Goal: Task Accomplishment & Management: Use online tool/utility

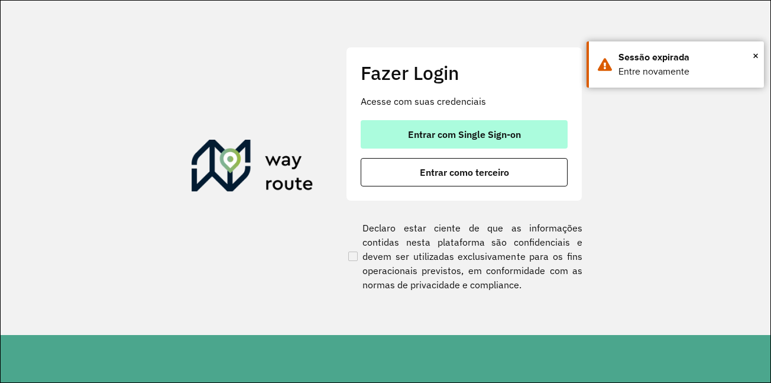
drag, startPoint x: 0, startPoint y: 0, endPoint x: 456, endPoint y: 128, distance: 473.5
click at [456, 128] on button "Entrar com Single Sign-on" at bounding box center [464, 134] width 207 height 28
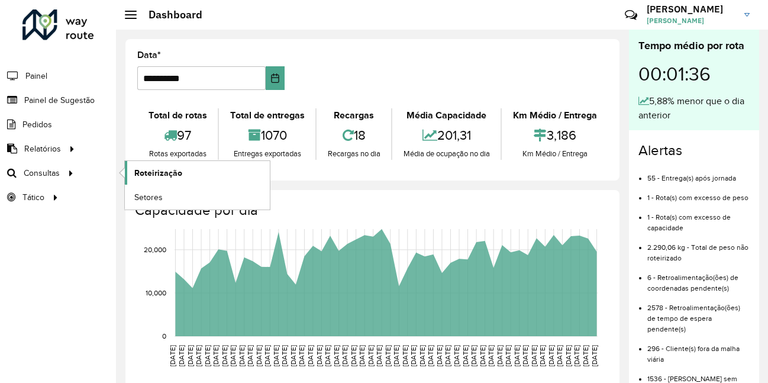
click at [166, 179] on span "Roteirização" at bounding box center [158, 173] width 48 height 12
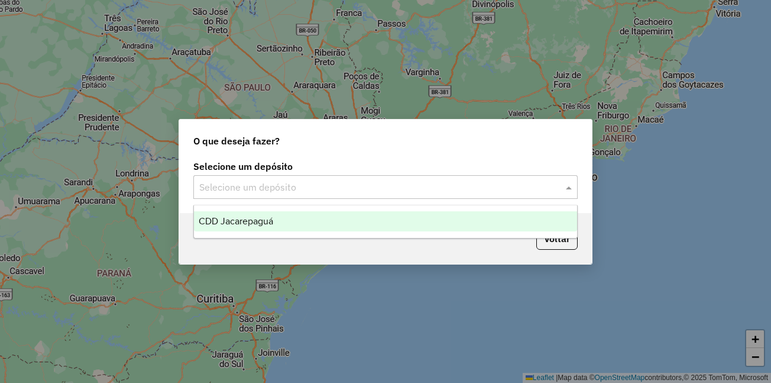
click at [277, 187] on input "text" at bounding box center [373, 187] width 349 height 14
click at [262, 218] on span "CDD Jacarepaguá" at bounding box center [236, 221] width 75 height 10
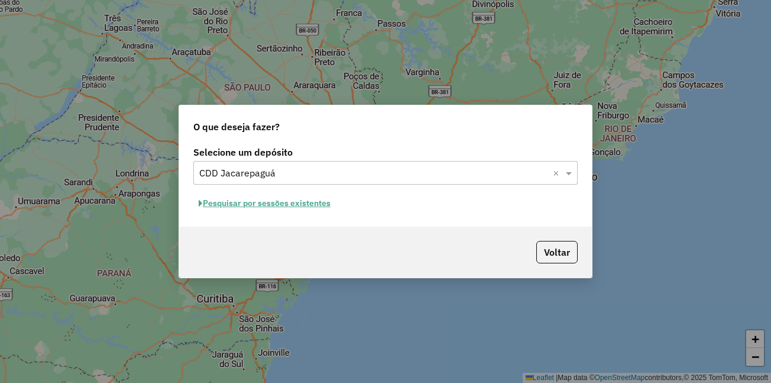
click at [269, 205] on button "Pesquisar por sessões existentes" at bounding box center [264, 203] width 143 height 18
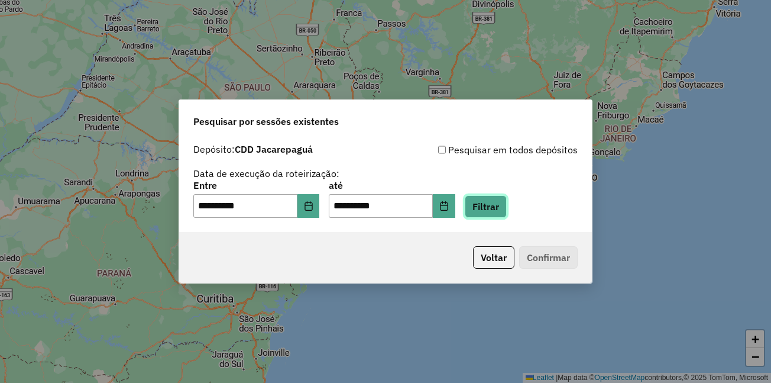
click at [498, 212] on button "Filtrar" at bounding box center [486, 206] width 42 height 22
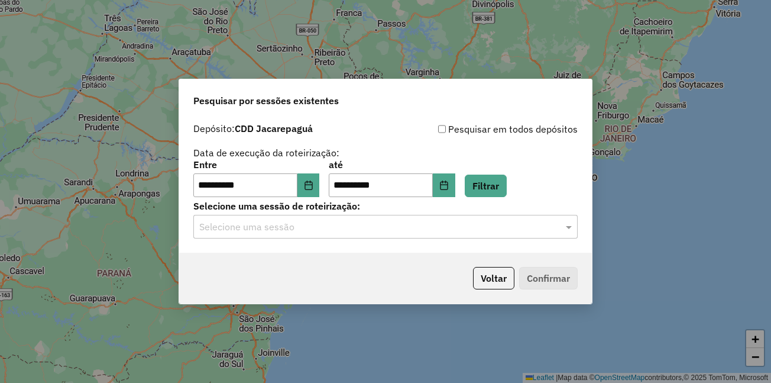
click at [315, 233] on input "text" at bounding box center [373, 227] width 349 height 14
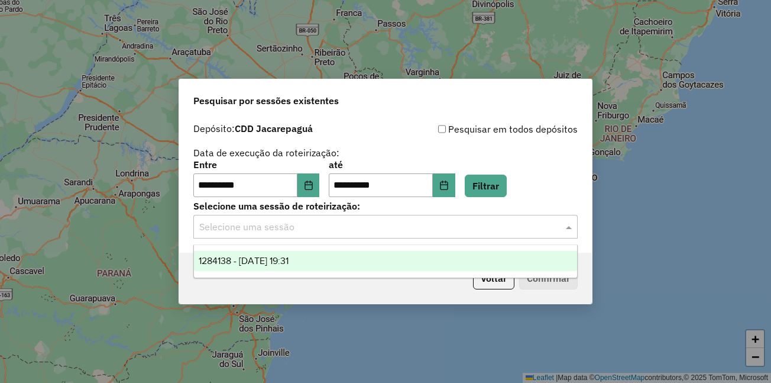
click at [289, 261] on span "1284138 - 27/09/2025 19:31" at bounding box center [244, 260] width 90 height 10
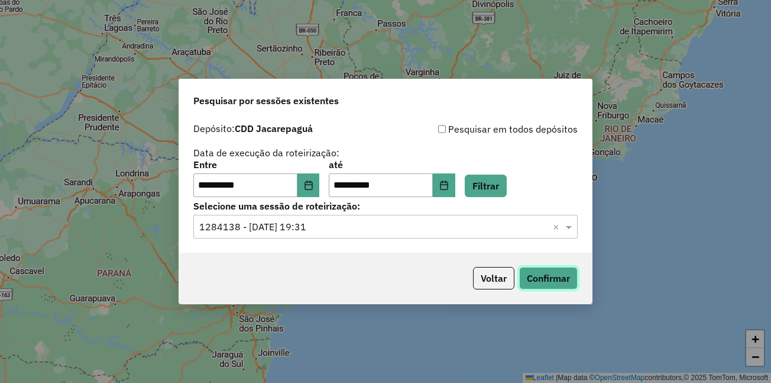
click at [543, 279] on button "Confirmar" at bounding box center [548, 278] width 59 height 22
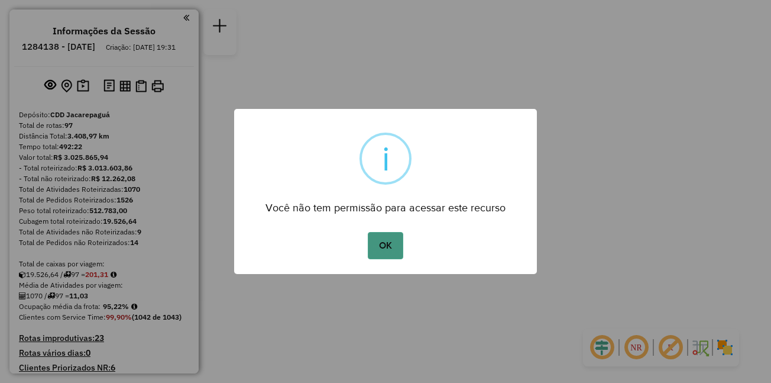
click at [387, 256] on button "OK" at bounding box center [385, 245] width 35 height 27
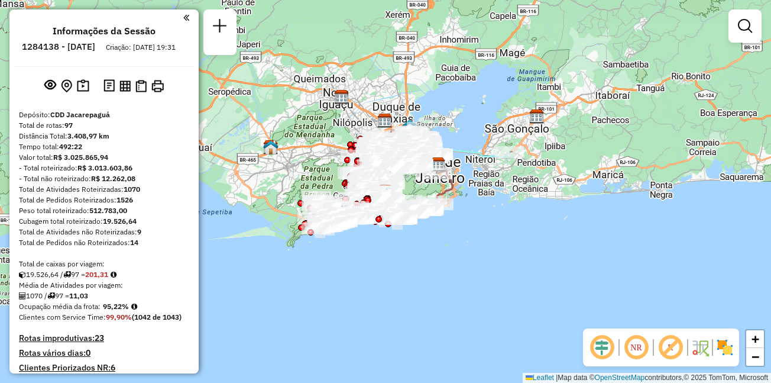
scroll to position [4822, 0]
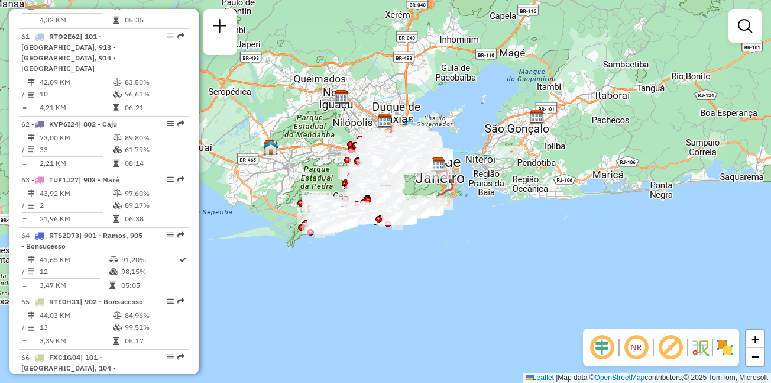
select select "**********"
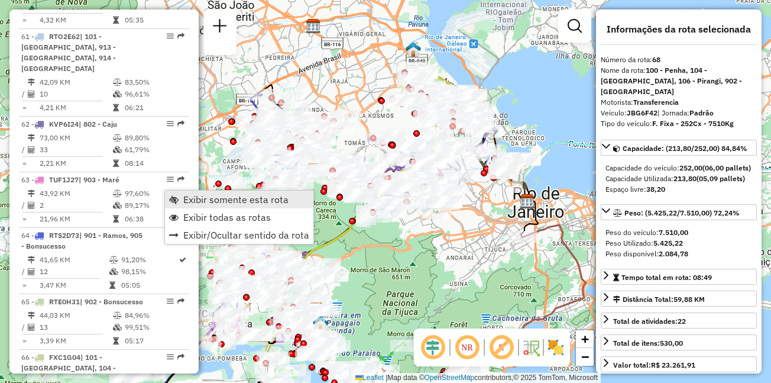
click at [195, 197] on span "Exibir somente esta rota" at bounding box center [235, 199] width 105 height 9
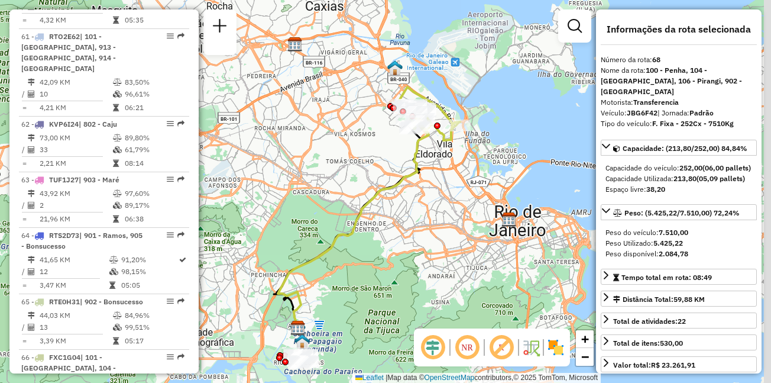
drag, startPoint x: 394, startPoint y: 140, endPoint x: 374, endPoint y: 164, distance: 31.5
click at [374, 164] on div "Rota 68 - Placa JBG6F42 55075423 - CAFE E BAR NOVO MUND Janela de atendimento G…" at bounding box center [385, 191] width 771 height 383
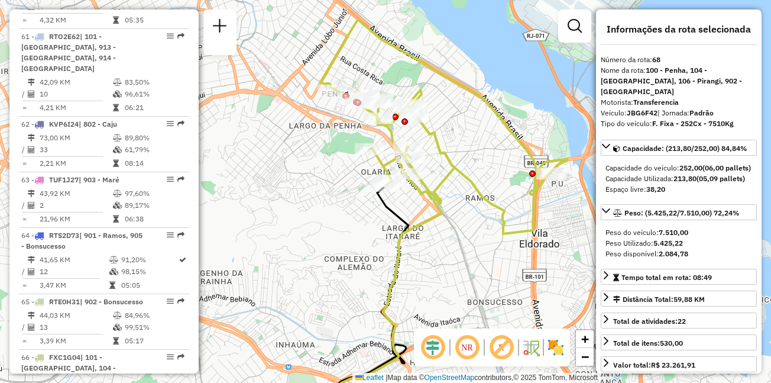
drag, startPoint x: 374, startPoint y: 108, endPoint x: 439, endPoint y: 122, distance: 66.5
click at [439, 122] on div "Janela de atendimento Grade de atendimento Capacidade Transportadoras Veículos …" at bounding box center [385, 191] width 771 height 383
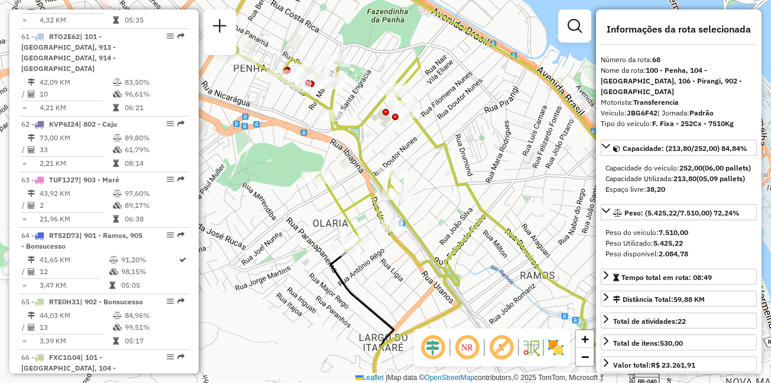
drag, startPoint x: 432, startPoint y: 135, endPoint x: 436, endPoint y: 152, distance: 17.8
click at [436, 152] on icon at bounding box center [464, 160] width 493 height 370
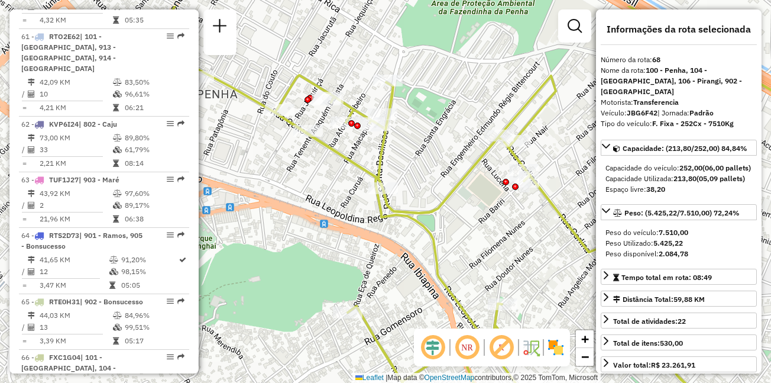
drag, startPoint x: 354, startPoint y: 88, endPoint x: 457, endPoint y: 143, distance: 117.2
click at [457, 143] on div "Janela de atendimento Grade de atendimento Capacidade Transportadoras Veículos …" at bounding box center [385, 191] width 771 height 383
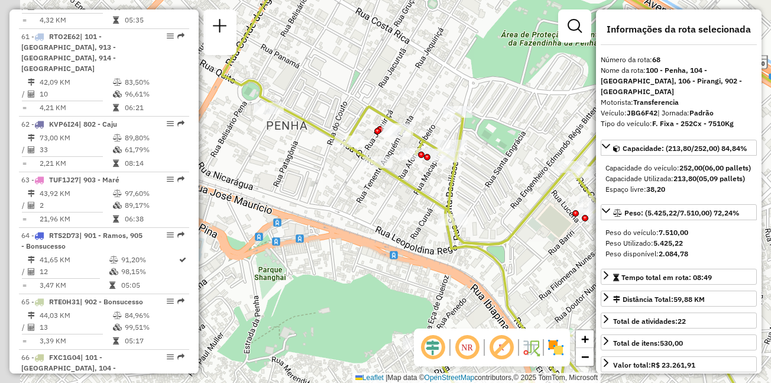
drag, startPoint x: 268, startPoint y: 123, endPoint x: 333, endPoint y: 148, distance: 69.6
click at [388, 163] on div "Janela de atendimento Grade de atendimento Capacidade Transportadoras Veículos …" at bounding box center [385, 191] width 771 height 383
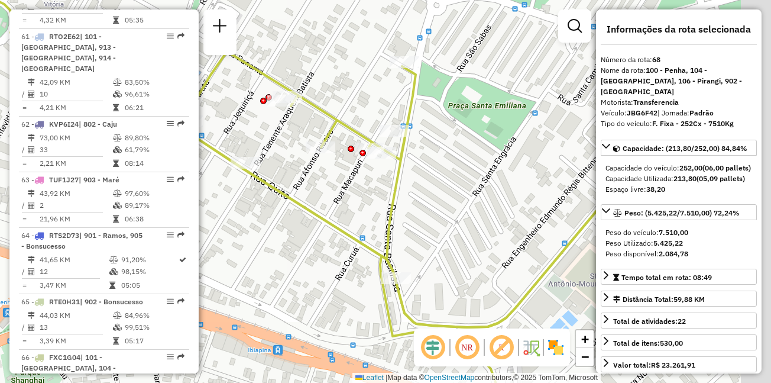
drag, startPoint x: 487, startPoint y: 170, endPoint x: 309, endPoint y: 136, distance: 180.6
click at [309, 136] on div "Janela de atendimento Grade de atendimento Capacidade Transportadoras Veículos …" at bounding box center [385, 191] width 771 height 383
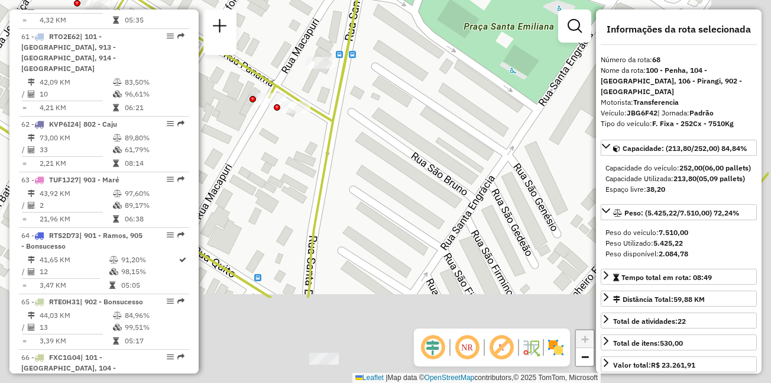
drag, startPoint x: 384, startPoint y: 108, endPoint x: 300, endPoint y: -27, distance: 158.3
click at [300, 0] on html "Aguarde... Pop-up bloqueado! Seu navegador bloqueou automáticamente a abertura …" at bounding box center [385, 191] width 771 height 383
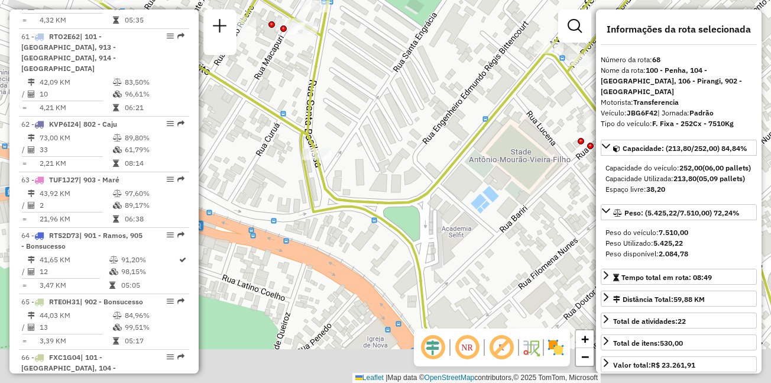
drag, startPoint x: 368, startPoint y: 206, endPoint x: 350, endPoint y: 125, distance: 82.9
click at [350, 125] on div "Janela de atendimento Grade de atendimento Capacidade Transportadoras Veículos …" at bounding box center [385, 191] width 771 height 383
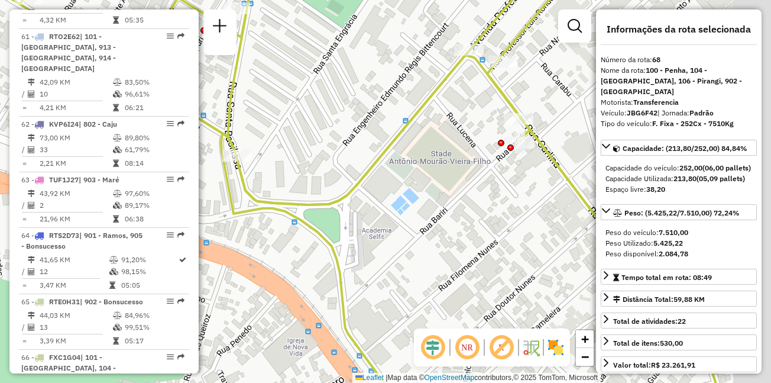
drag, startPoint x: 426, startPoint y: 125, endPoint x: 345, endPoint y: 127, distance: 81.0
click at [345, 127] on div "Janela de atendimento Grade de atendimento Capacidade Transportadoras Veículos …" at bounding box center [385, 191] width 771 height 383
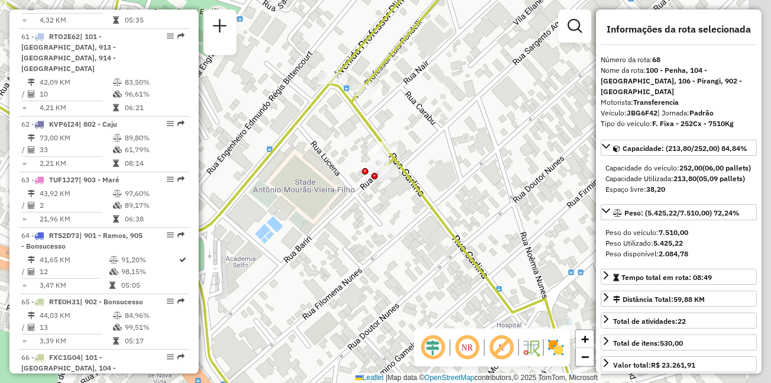
drag, startPoint x: 434, startPoint y: 151, endPoint x: 300, endPoint y: 180, distance: 137.2
click at [300, 180] on div "Janela de atendimento Grade de atendimento Capacidade Transportadoras Veículos …" at bounding box center [385, 191] width 771 height 383
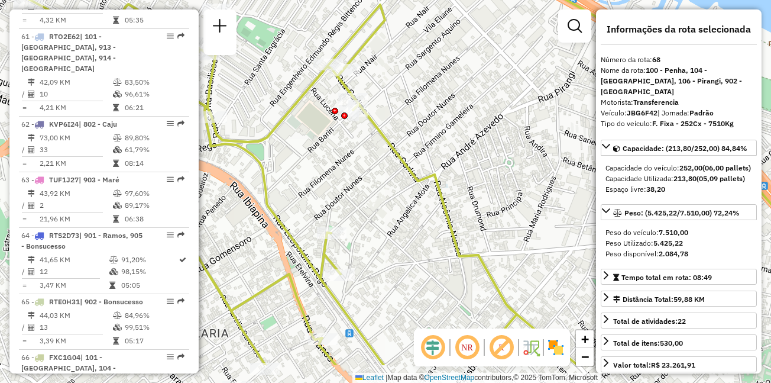
drag, startPoint x: 367, startPoint y: 192, endPoint x: 364, endPoint y: 131, distance: 60.4
click at [364, 132] on div "Janela de atendimento Grade de atendimento Capacidade Transportadoras Veículos …" at bounding box center [385, 191] width 771 height 383
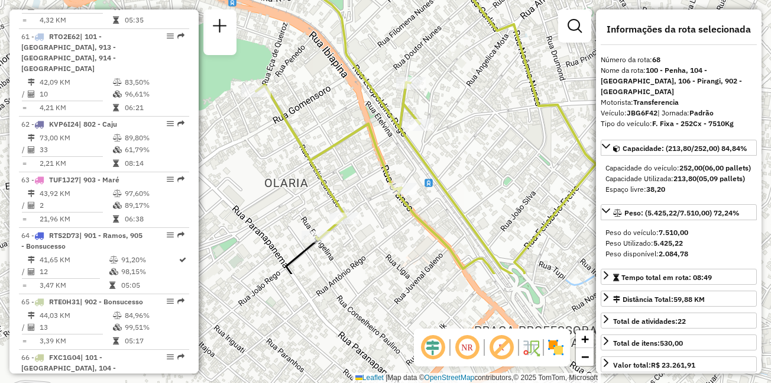
drag, startPoint x: 376, startPoint y: 228, endPoint x: 422, endPoint y: 120, distance: 117.6
click at [422, 120] on div "Janela de atendimento Grade de atendimento Capacidade Transportadoras Veículos …" at bounding box center [385, 191] width 771 height 383
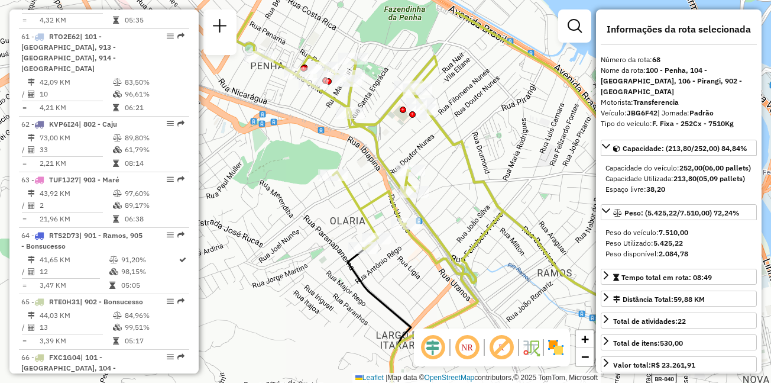
drag, startPoint x: 270, startPoint y: 111, endPoint x: 364, endPoint y: 161, distance: 106.6
click at [364, 161] on div "Janela de atendimento Grade de atendimento Capacidade Transportadoras Veículos …" at bounding box center [385, 191] width 771 height 383
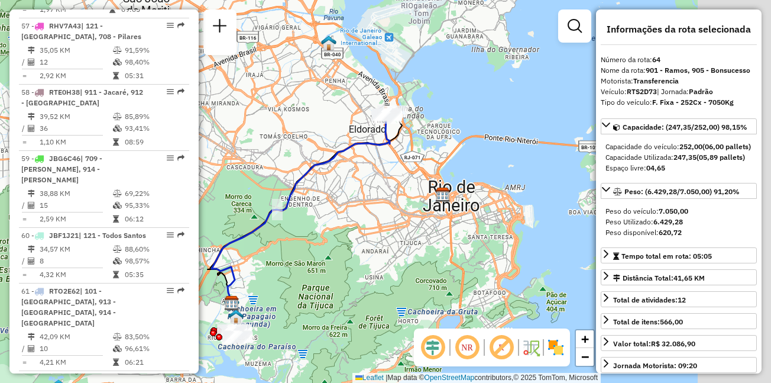
drag, startPoint x: 393, startPoint y: 125, endPoint x: 341, endPoint y: 134, distance: 53.5
click at [341, 134] on div "Janela de atendimento Grade de atendimento Capacidade Transportadoras Veículos …" at bounding box center [385, 191] width 771 height 383
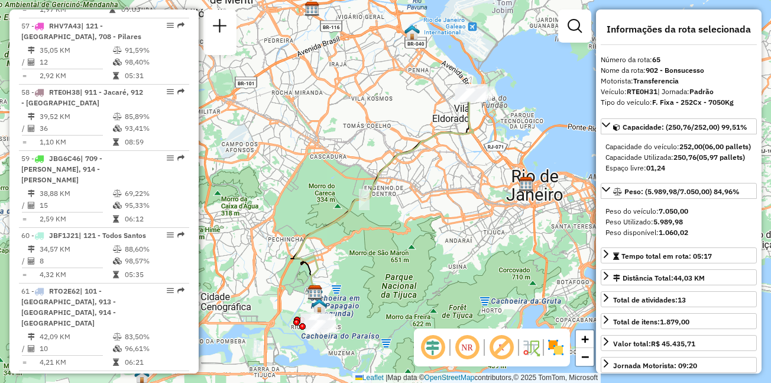
drag, startPoint x: 468, startPoint y: 124, endPoint x: 412, endPoint y: 158, distance: 65.3
click at [412, 158] on icon at bounding box center [384, 196] width 178 height 202
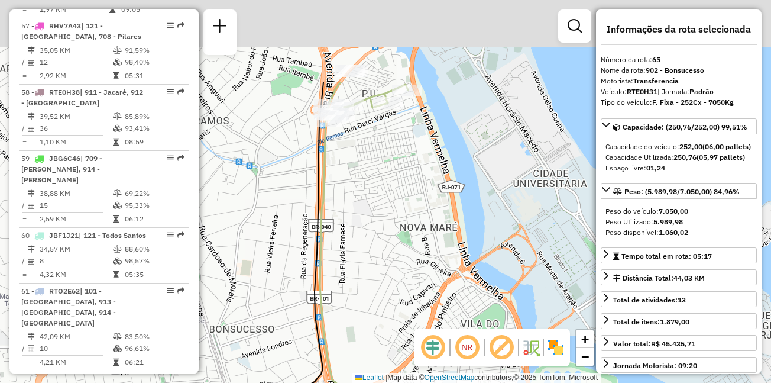
drag, startPoint x: 326, startPoint y: 70, endPoint x: 382, endPoint y: 193, distance: 135.0
click at [382, 193] on div "Janela de atendimento Grade de atendimento Capacidade Transportadoras Veículos …" at bounding box center [385, 191] width 771 height 383
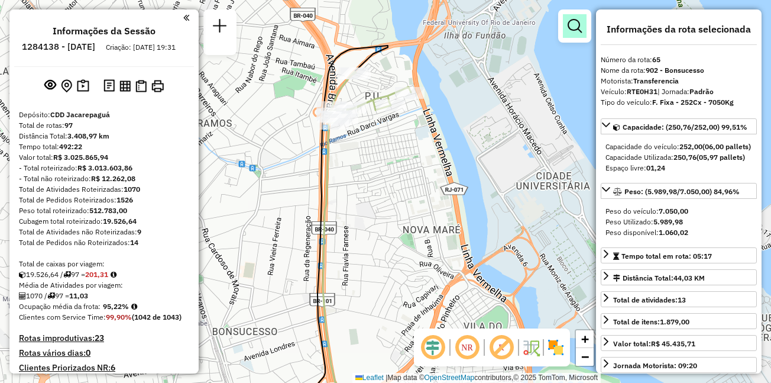
scroll to position [3982, 0]
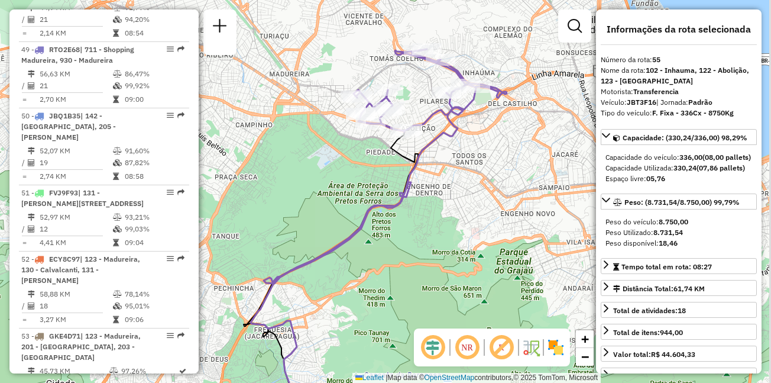
drag, startPoint x: 361, startPoint y: 147, endPoint x: 357, endPoint y: 160, distance: 13.8
click at [357, 160] on div "Janela de atendimento Grade de atendimento Capacidade Transportadoras Veículos …" at bounding box center [385, 191] width 771 height 383
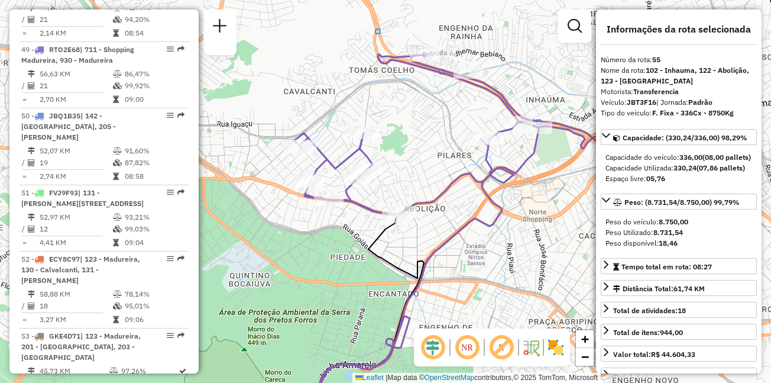
click at [408, 153] on div "Janela de atendimento Grade de atendimento Capacidade Transportadoras Veículos …" at bounding box center [385, 191] width 771 height 383
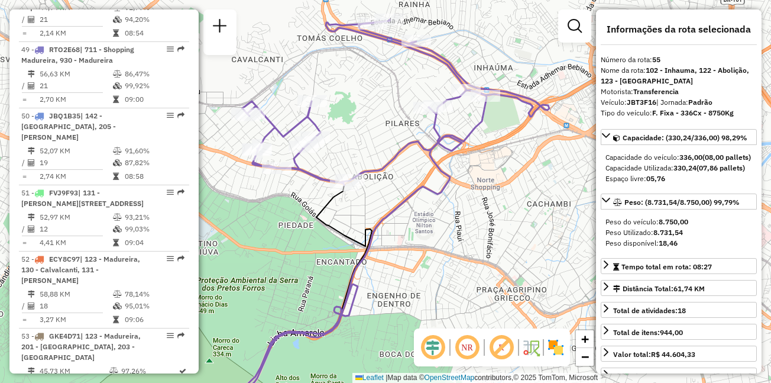
drag, startPoint x: 444, startPoint y: 134, endPoint x: 392, endPoint y: 102, distance: 61.1
click at [392, 102] on div "Janela de atendimento Grade de atendimento Capacidade Transportadoras Veículos …" at bounding box center [385, 191] width 771 height 383
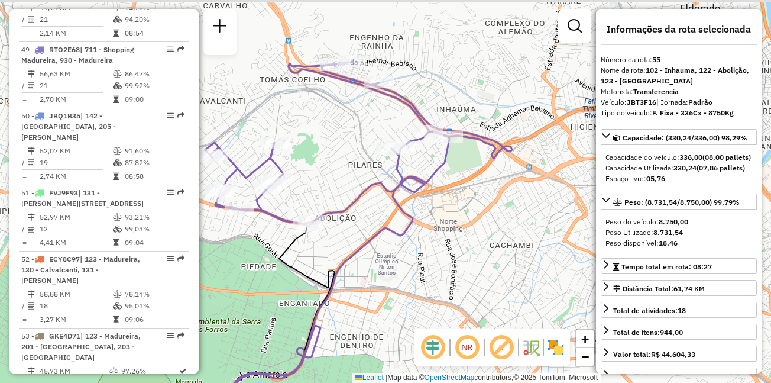
drag, startPoint x: 374, startPoint y: 86, endPoint x: 358, endPoint y: 138, distance: 54.3
click at [358, 138] on div "Janela de atendimento Grade de atendimento Capacidade Transportadoras Veículos …" at bounding box center [385, 191] width 771 height 383
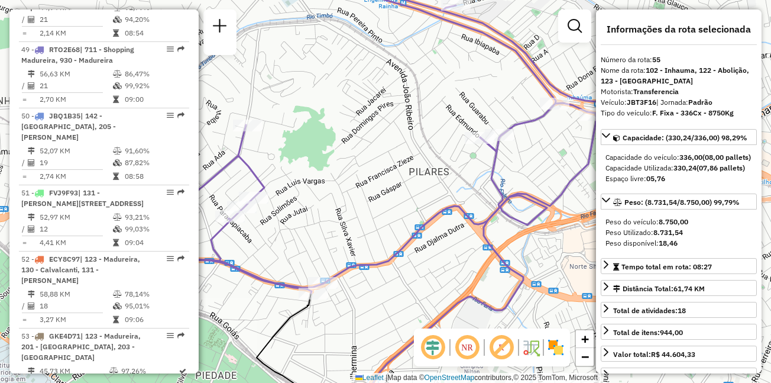
drag, startPoint x: 331, startPoint y: 172, endPoint x: 419, endPoint y: 161, distance: 89.4
click at [419, 161] on div "Janela de atendimento Grade de atendimento Capacidade Transportadoras Veículos …" at bounding box center [385, 191] width 771 height 383
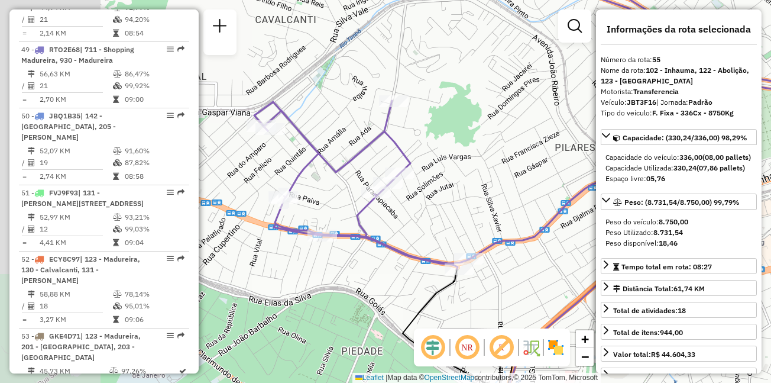
drag, startPoint x: 361, startPoint y: 185, endPoint x: 470, endPoint y: 166, distance: 111.0
click at [470, 166] on div "Janela de atendimento Grade de atendimento Capacidade Transportadoras Veículos …" at bounding box center [385, 191] width 771 height 383
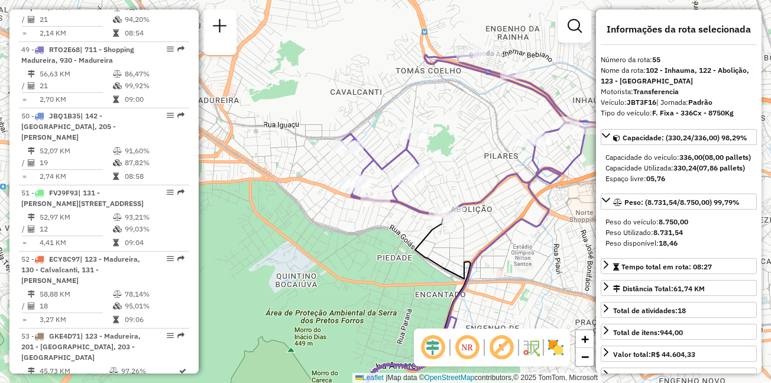
click at [553, 349] on img at bounding box center [555, 347] width 19 height 19
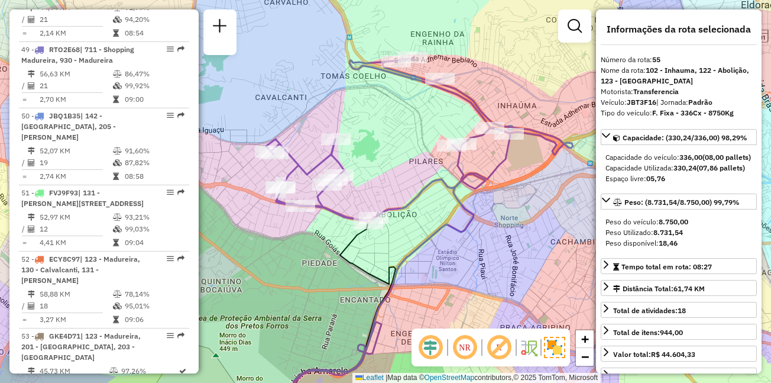
drag, startPoint x: 452, startPoint y: 144, endPoint x: 377, endPoint y: 149, distance: 75.3
click at [377, 149] on div "Janela de atendimento Grade de atendimento Capacidade Transportadoras Veículos …" at bounding box center [385, 191] width 771 height 383
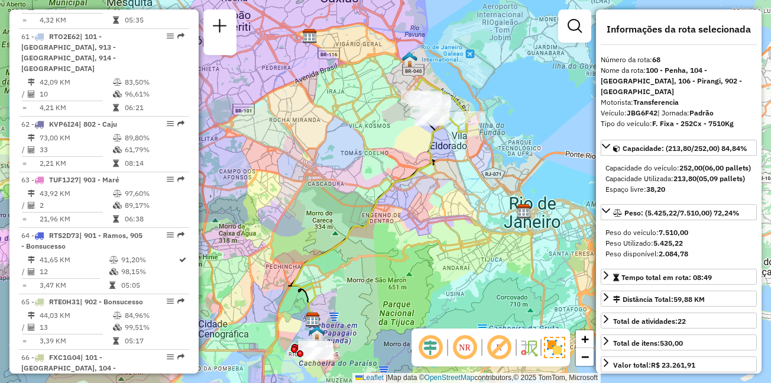
drag, startPoint x: 407, startPoint y: 127, endPoint x: 391, endPoint y: 156, distance: 33.9
click at [391, 156] on div "Janela de atendimento Grade de atendimento Capacidade Transportadoras Veículos …" at bounding box center [385, 191] width 771 height 383
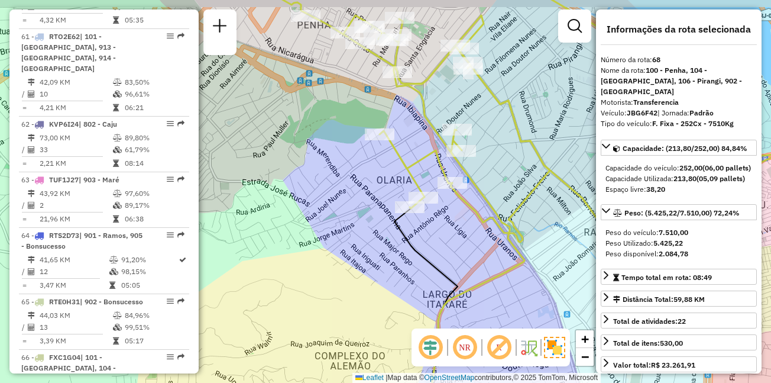
drag, startPoint x: 355, startPoint y: 105, endPoint x: 333, endPoint y: 128, distance: 32.6
click at [333, 128] on div "Janela de atendimento Grade de atendimento Capacidade Transportadoras Veículos …" at bounding box center [385, 191] width 771 height 383
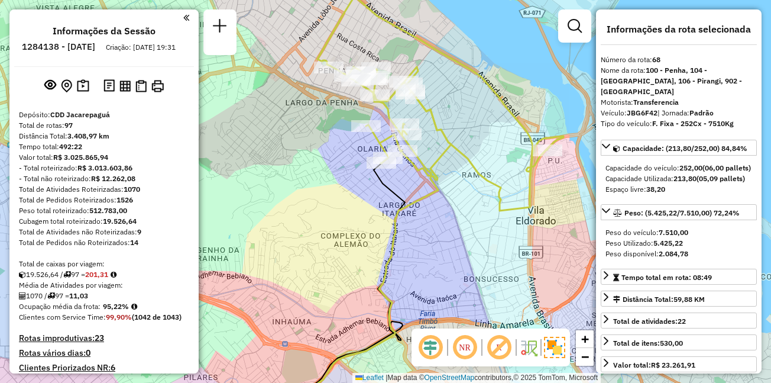
scroll to position [3982, 0]
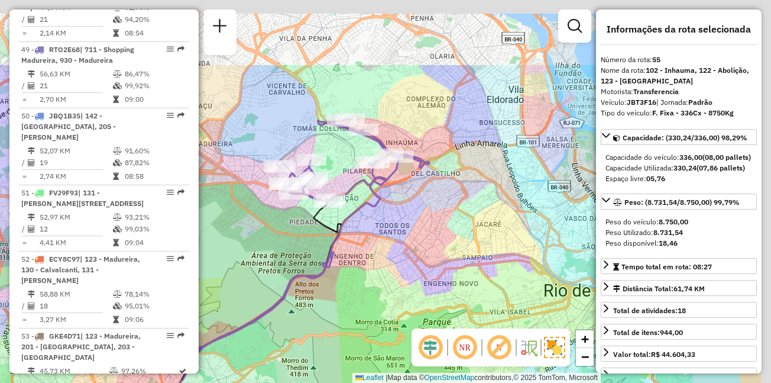
drag, startPoint x: 460, startPoint y: 86, endPoint x: 365, endPoint y: 196, distance: 145.5
click at [365, 196] on icon at bounding box center [352, 160] width 153 height 83
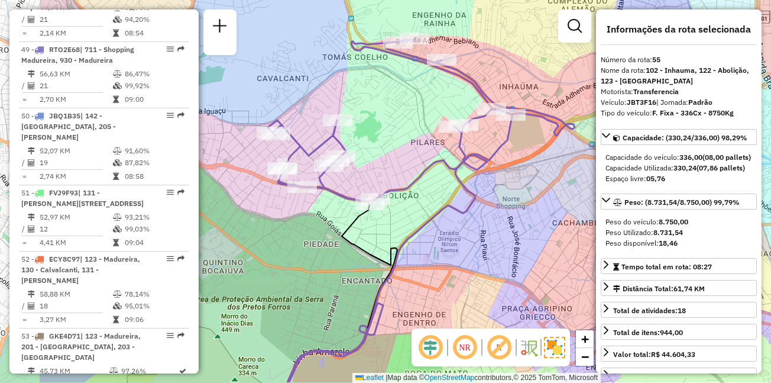
drag, startPoint x: 320, startPoint y: 124, endPoint x: 405, endPoint y: 96, distance: 89.4
click at [405, 96] on div "Janela de atendimento Grade de atendimento Capacidade Transportadoras Veículos …" at bounding box center [385, 191] width 771 height 383
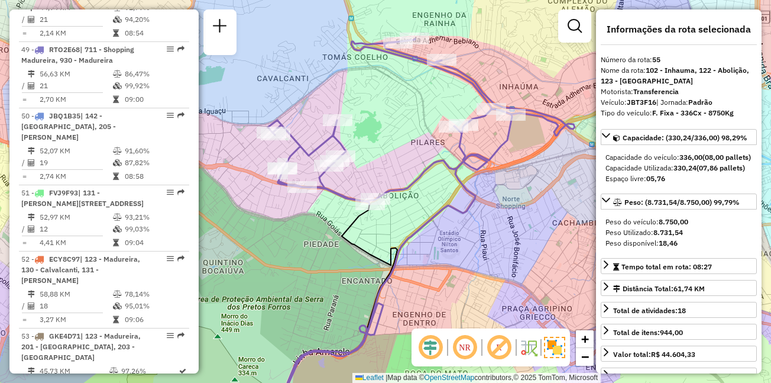
scroll to position [1359, 0]
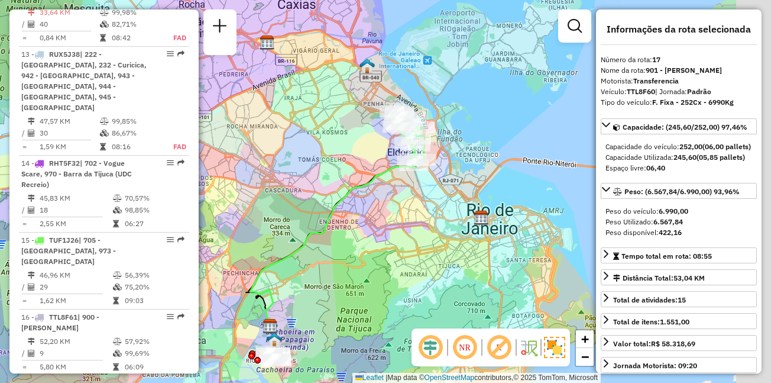
drag, startPoint x: 399, startPoint y: 120, endPoint x: 403, endPoint y: 151, distance: 31.6
click at [347, 149] on div "Janela de atendimento Grade de atendimento Capacidade Transportadoras Veículos …" at bounding box center [385, 191] width 771 height 383
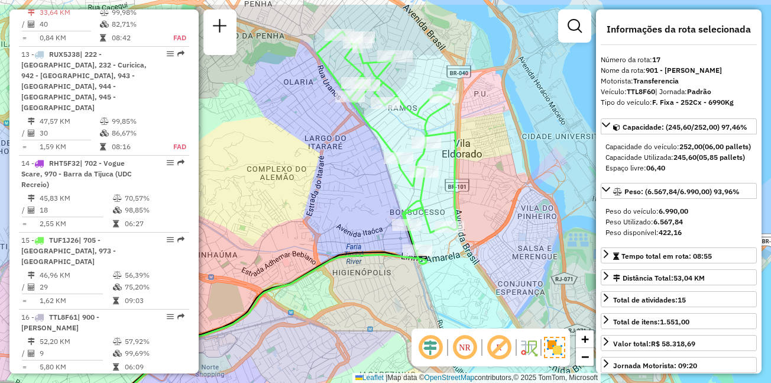
drag, startPoint x: 381, startPoint y: 130, endPoint x: 360, endPoint y: 173, distance: 48.4
click at [360, 173] on div "Janela de atendimento Grade de atendimento Capacidade Transportadoras Veículos …" at bounding box center [385, 191] width 771 height 383
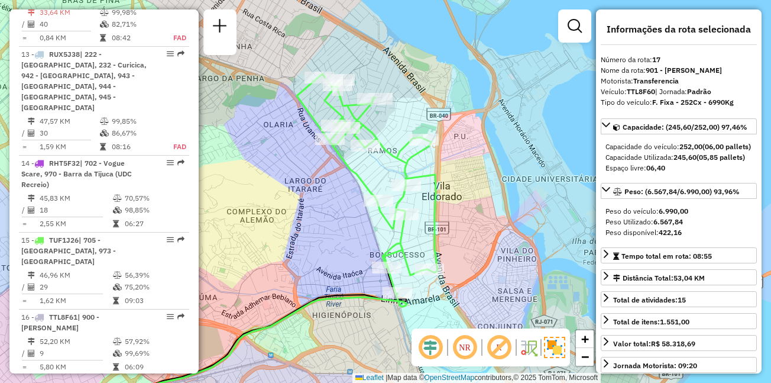
scroll to position [2669, 0]
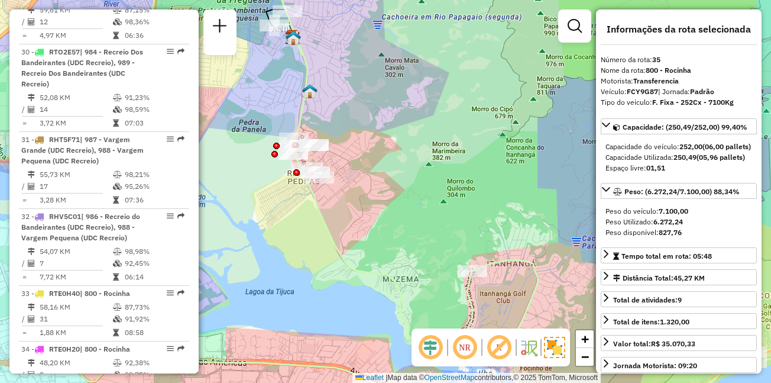
drag, startPoint x: 326, startPoint y: 189, endPoint x: 392, endPoint y: 170, distance: 68.9
click at [392, 170] on div "Janela de atendimento Grade de atendimento Capacidade Transportadoras Veículos …" at bounding box center [385, 191] width 771 height 383
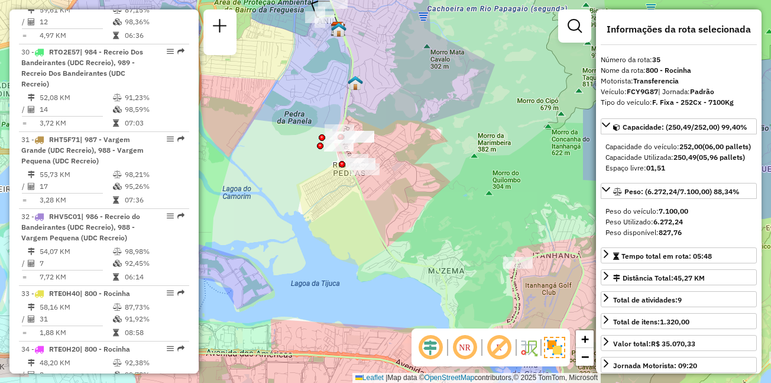
click at [527, 166] on div "Janela de atendimento Grade de atendimento Capacidade Transportadoras Veículos …" at bounding box center [385, 191] width 771 height 383
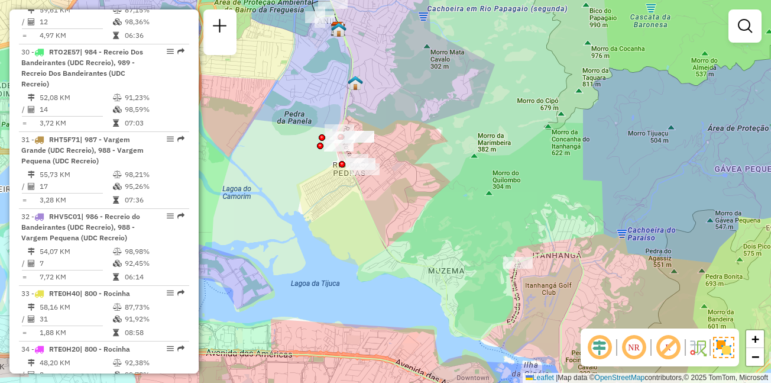
click at [527, 166] on div "Janela de atendimento Grade de atendimento Capacidade Transportadoras Veículos …" at bounding box center [385, 191] width 771 height 383
